Goal: Information Seeking & Learning: Learn about a topic

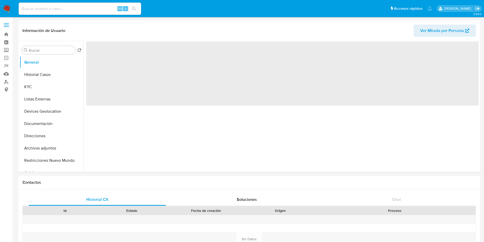
click at [8, 8] on img at bounding box center [7, 8] width 9 height 9
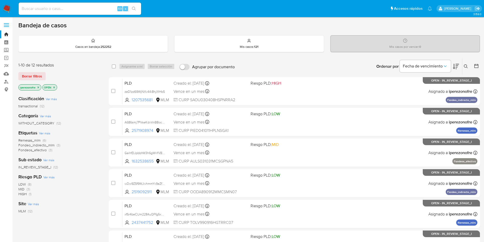
click at [466, 68] on icon at bounding box center [466, 66] width 4 height 4
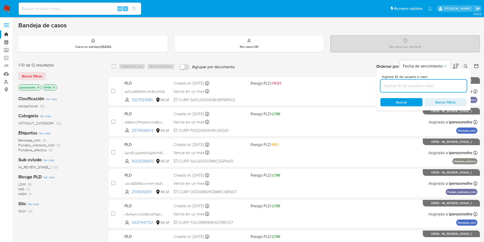
click at [402, 82] on input at bounding box center [424, 85] width 86 height 7
type input "2226117079"
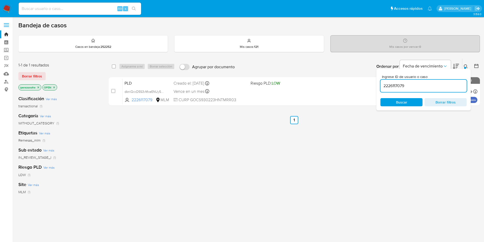
click at [402, 102] on div "Buscar Borrar filtros" at bounding box center [424, 102] width 86 height 8
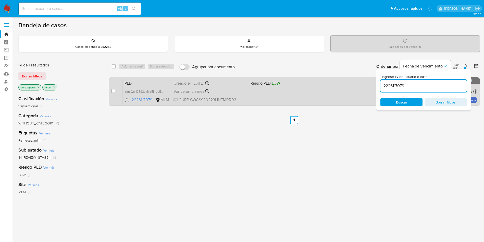
click at [253, 96] on div "PLD dbniQxxD5S3vMxeENUy5E2Rq 2226117079 MLM Riesgo PLD: LOW Creado el: 12/08/20…" at bounding box center [300, 91] width 355 height 26
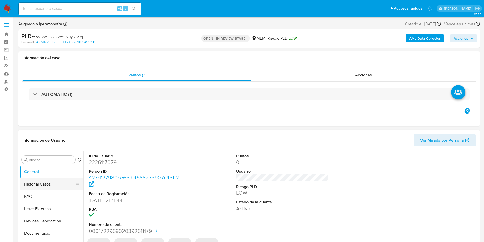
select select "10"
click at [43, 184] on button "Historial Casos" at bounding box center [50, 184] width 60 height 12
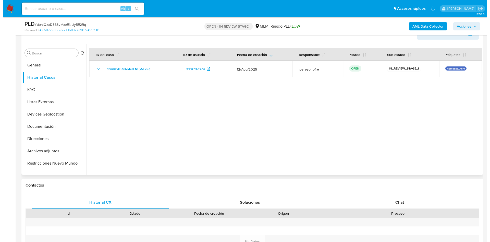
scroll to position [77, 0]
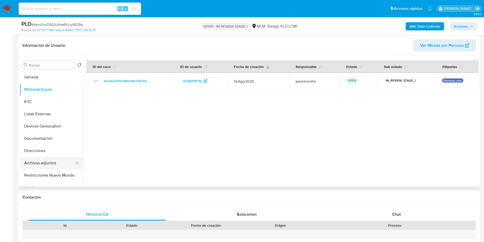
click at [47, 161] on button "Archivos adjuntos" at bounding box center [50, 163] width 60 height 12
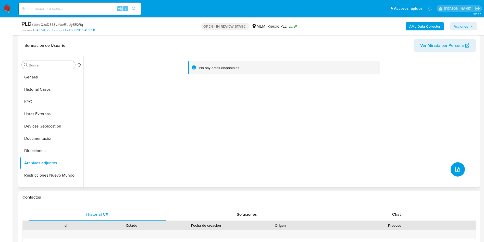
click at [458, 167] on button "upload-file" at bounding box center [458, 169] width 14 height 14
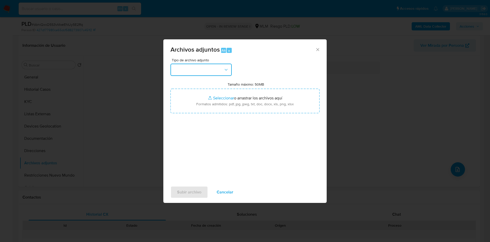
click at [221, 68] on button "button" at bounding box center [201, 70] width 61 height 12
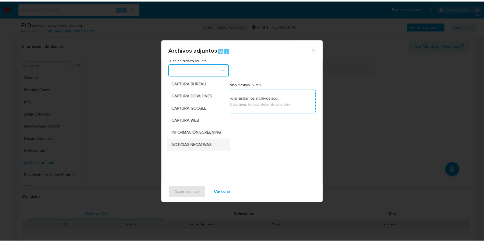
scroll to position [38, 0]
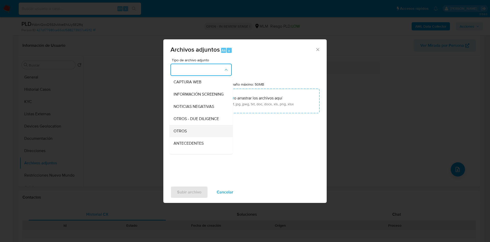
click at [205, 133] on div "OTROS" at bounding box center [200, 131] width 52 height 12
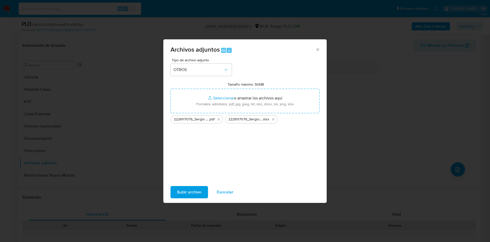
click at [184, 192] on span "Subir archivo" at bounding box center [189, 191] width 24 height 11
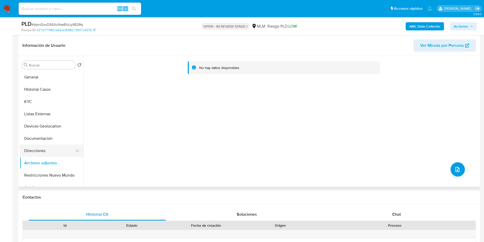
click at [50, 148] on button "Direcciones" at bounding box center [50, 150] width 60 height 12
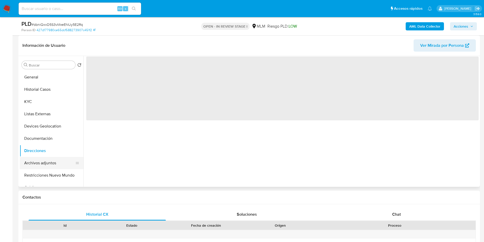
click at [51, 160] on button "Archivos adjuntos" at bounding box center [50, 163] width 60 height 12
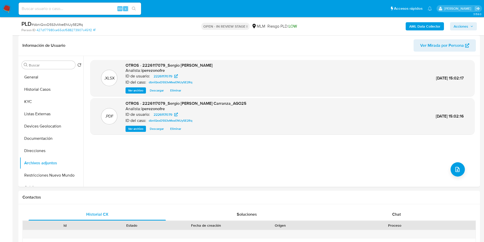
click at [464, 25] on span "Acciones" at bounding box center [461, 26] width 15 height 8
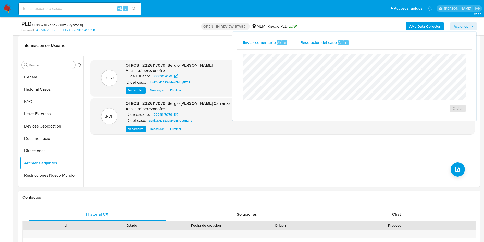
click at [317, 44] on span "Resolución del caso" at bounding box center [318, 42] width 37 height 6
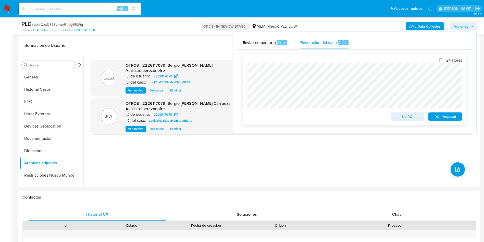
click at [445, 119] on span "ROI Proposal" at bounding box center [445, 116] width 27 height 7
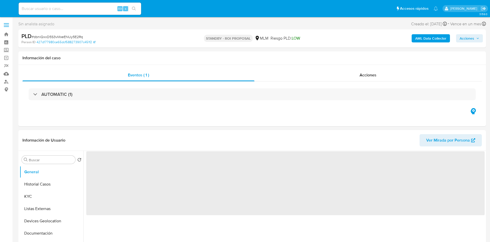
select select "10"
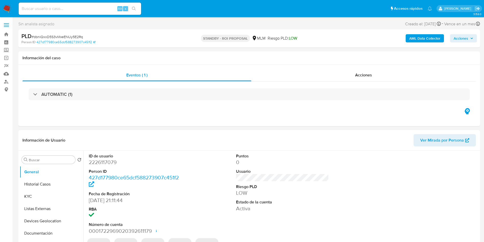
select select "10"
click at [82, 9] on input at bounding box center [80, 8] width 123 height 7
click at [83, 9] on input at bounding box center [80, 8] width 123 height 7
paste input "2430939456"
type input "2430939456"
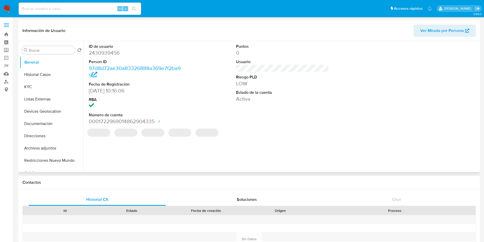
select select "10"
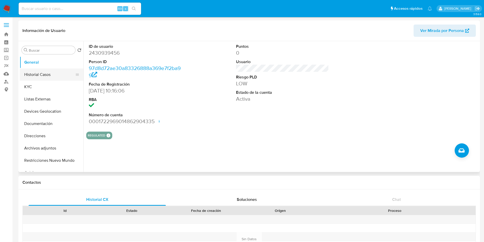
click at [53, 76] on button "Historial Casos" at bounding box center [50, 74] width 60 height 12
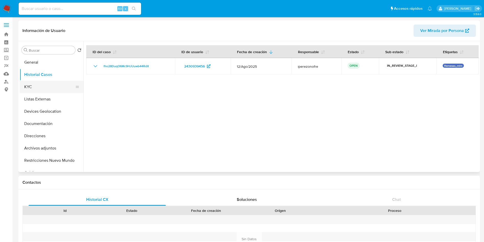
click at [42, 89] on button "KYC" at bounding box center [50, 87] width 60 height 12
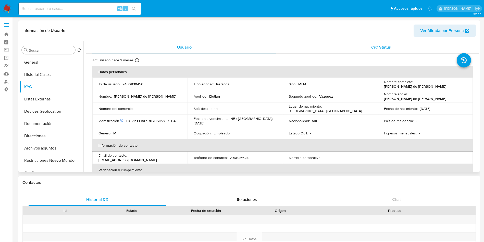
click at [368, 44] on div "KYC Status" at bounding box center [381, 47] width 184 height 12
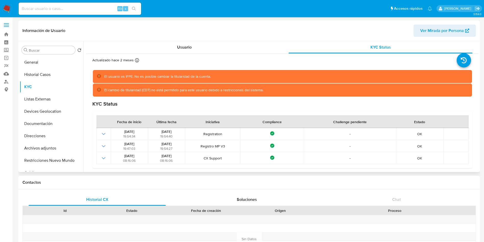
scroll to position [0, 0]
click at [186, 49] on span "Usuario" at bounding box center [184, 47] width 15 height 6
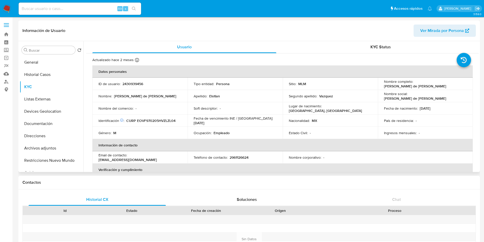
click at [242, 157] on p "2961126624" at bounding box center [239, 157] width 19 height 5
copy p "2961126624"
drag, startPoint x: 177, startPoint y: 159, endPoint x: 129, endPoint y: 159, distance: 48.0
click at [129, 159] on div "Email de contacto : felipeelotlan542@gmail.com" at bounding box center [140, 157] width 83 height 9
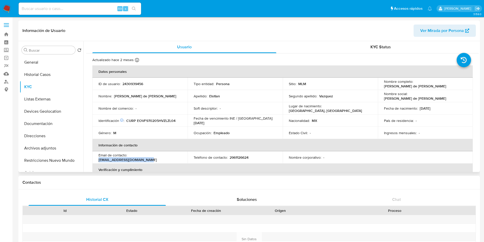
copy p "felipeelotlan542@gmail.com"
click at [439, 158] on table "Datos personales ID de usuario : 2430939456 Tipo entidad : Persona Sitio : MLM …" at bounding box center [282, 157] width 381 height 184
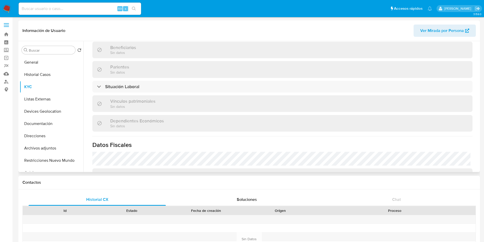
scroll to position [240, 0]
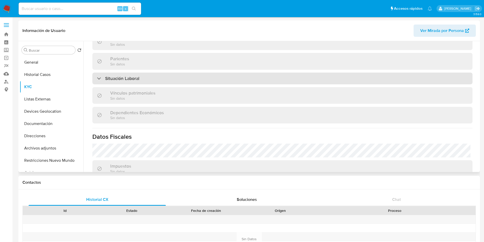
click at [208, 81] on div "Situación Laboral" at bounding box center [282, 78] width 380 height 12
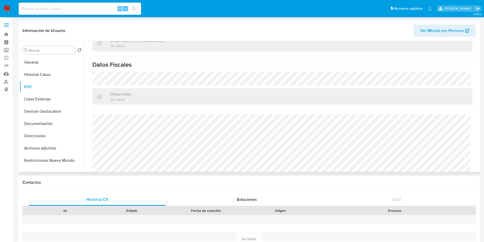
scroll to position [389, 0]
click at [42, 101] on button "Listas Externas" at bounding box center [50, 99] width 60 height 12
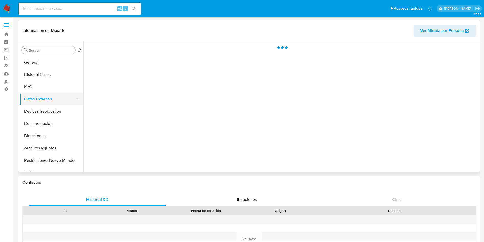
scroll to position [0, 0]
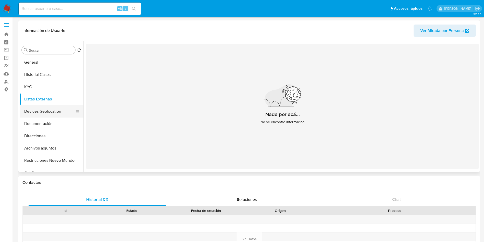
click at [45, 110] on button "Devices Geolocation" at bounding box center [50, 111] width 60 height 12
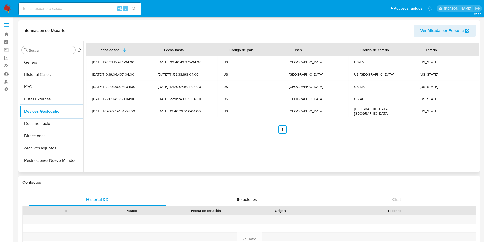
click at [429, 62] on div "Louisiana" at bounding box center [446, 62] width 53 height 5
copy div "Louisiana"
click at [422, 74] on div "Florida" at bounding box center [446, 74] width 53 height 5
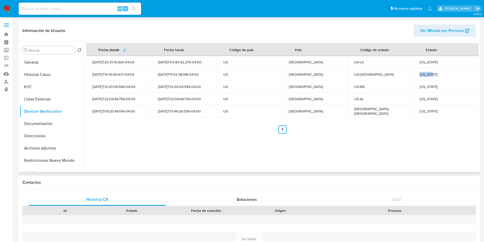
copy div "Florida"
click at [430, 84] on div "Mississippi" at bounding box center [446, 86] width 53 height 5
click at [431, 89] on div "Mississippi" at bounding box center [446, 86] width 53 height 5
copy div "Mississippi"
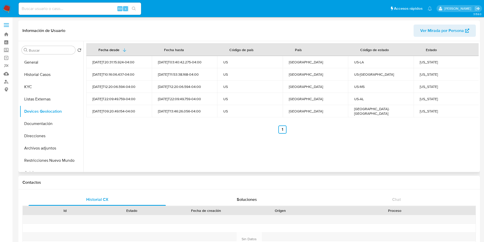
click at [426, 98] on div "Alabama" at bounding box center [446, 98] width 53 height 5
copy div "Alabama"
click at [426, 112] on div "Texas" at bounding box center [446, 111] width 53 height 5
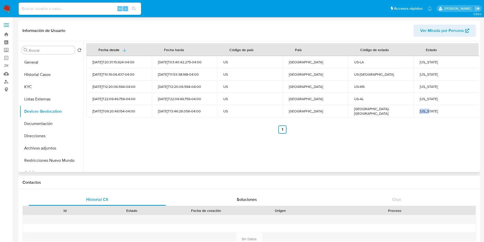
copy div "Texas"
click at [355, 133] on ul "Anterior 1 Siguiente" at bounding box center [282, 129] width 393 height 8
click at [46, 119] on button "Documentación" at bounding box center [50, 123] width 60 height 12
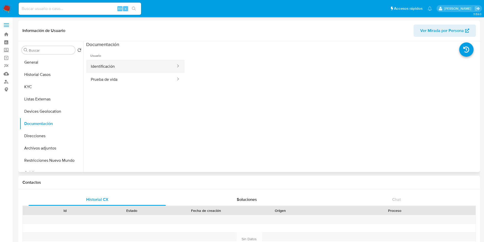
click at [106, 71] on button "Identificación" at bounding box center [131, 66] width 90 height 13
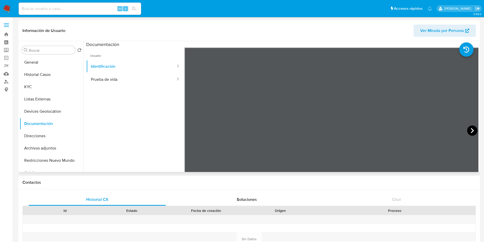
click at [472, 127] on icon at bounding box center [472, 130] width 10 height 10
click at [127, 80] on button "Prueba de vida" at bounding box center [131, 79] width 90 height 13
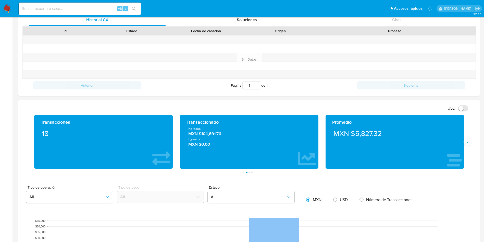
scroll to position [191, 0]
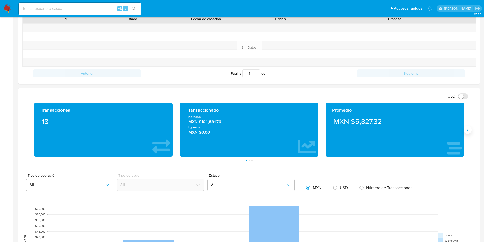
click at [466, 130] on icon "Siguiente" at bounding box center [468, 130] width 4 height 4
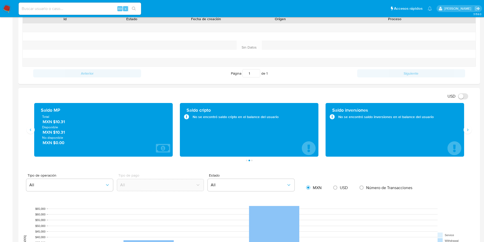
drag, startPoint x: 67, startPoint y: 122, endPoint x: 55, endPoint y: 122, distance: 12.0
click at [55, 122] on span "MXN $10.31" at bounding box center [104, 122] width 122 height 6
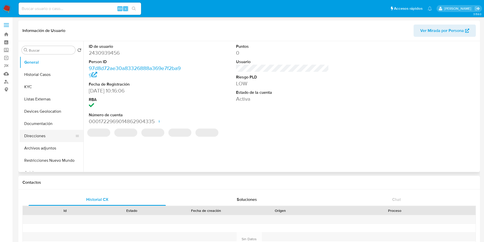
click at [41, 135] on button "Direcciones" at bounding box center [50, 136] width 60 height 12
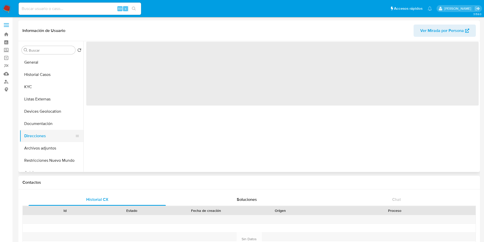
select select "10"
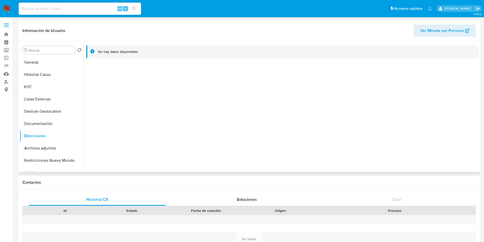
click at [247, 90] on div "No hay datos disponibles" at bounding box center [280, 106] width 395 height 131
